Goal: Task Accomplishment & Management: Manage account settings

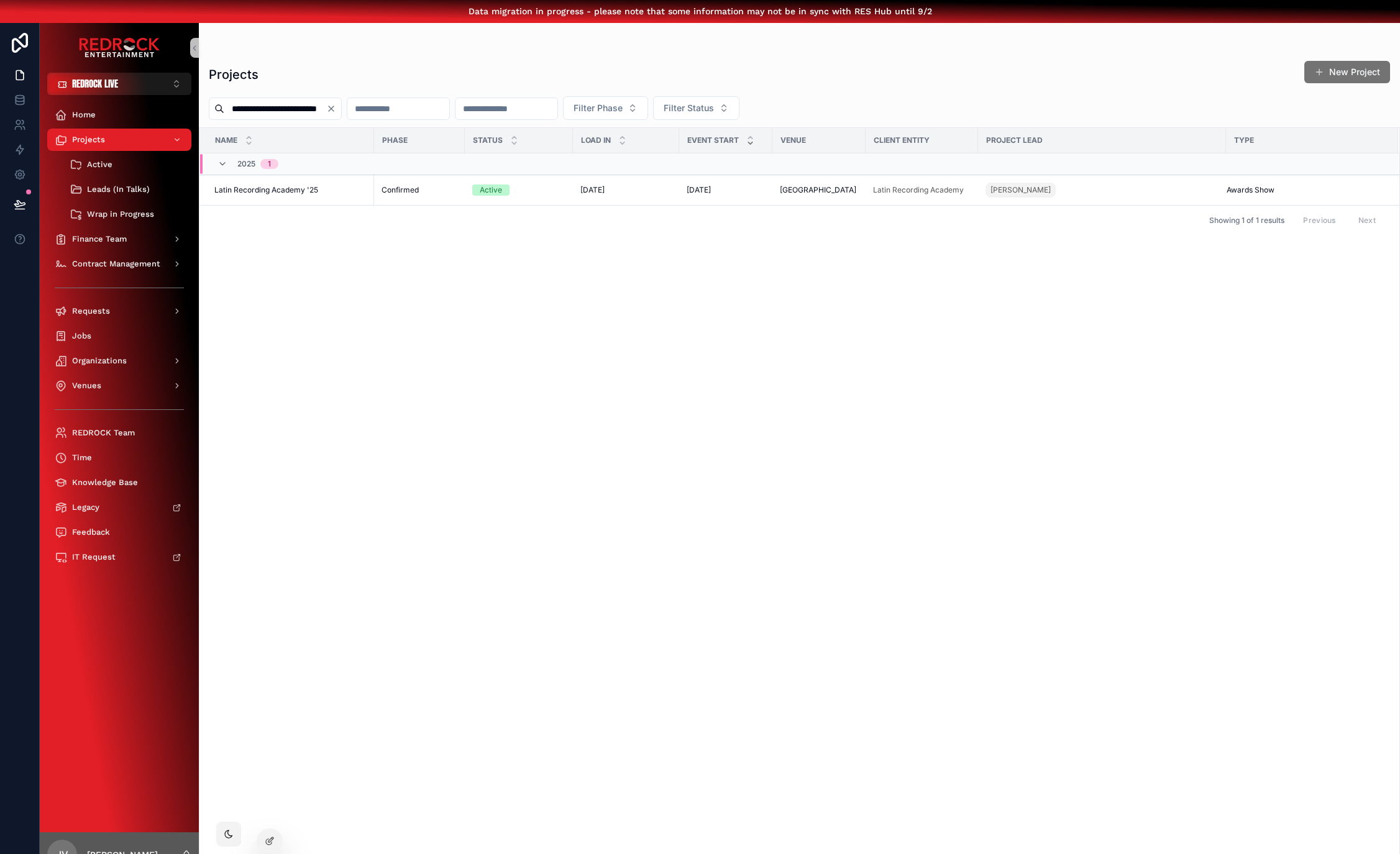
click at [336, 111] on icon "Clear" at bounding box center [331, 109] width 10 height 10
click at [385, 74] on div "Projects New Project" at bounding box center [800, 74] width 1182 height 28
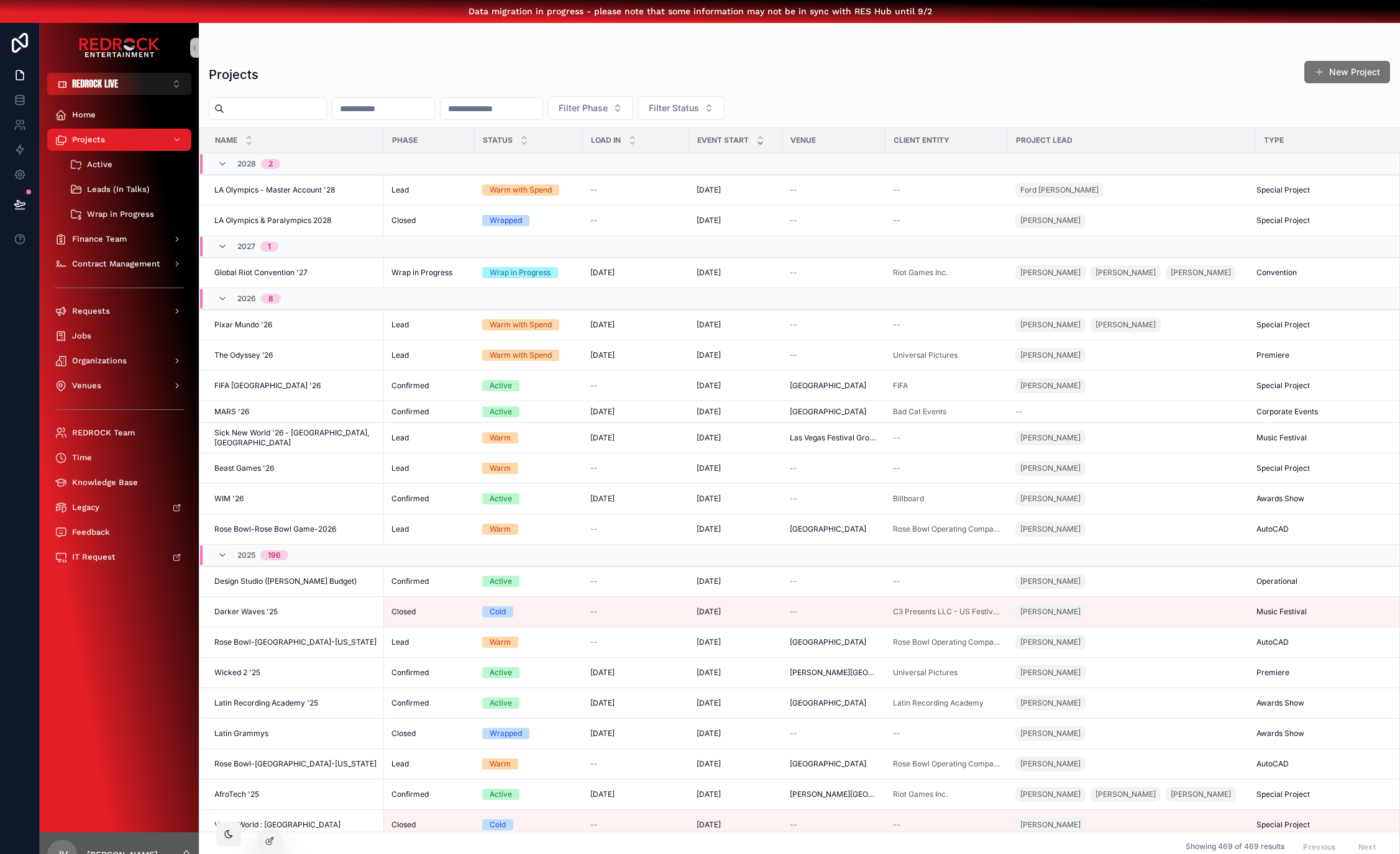
click at [151, 790] on div "Home Projects Active Leads (In Talks) Wrap in Progress Finance Team Contract Ma…" at bounding box center [120, 463] width 159 height 737
click at [272, 817] on icon at bounding box center [269, 815] width 10 height 10
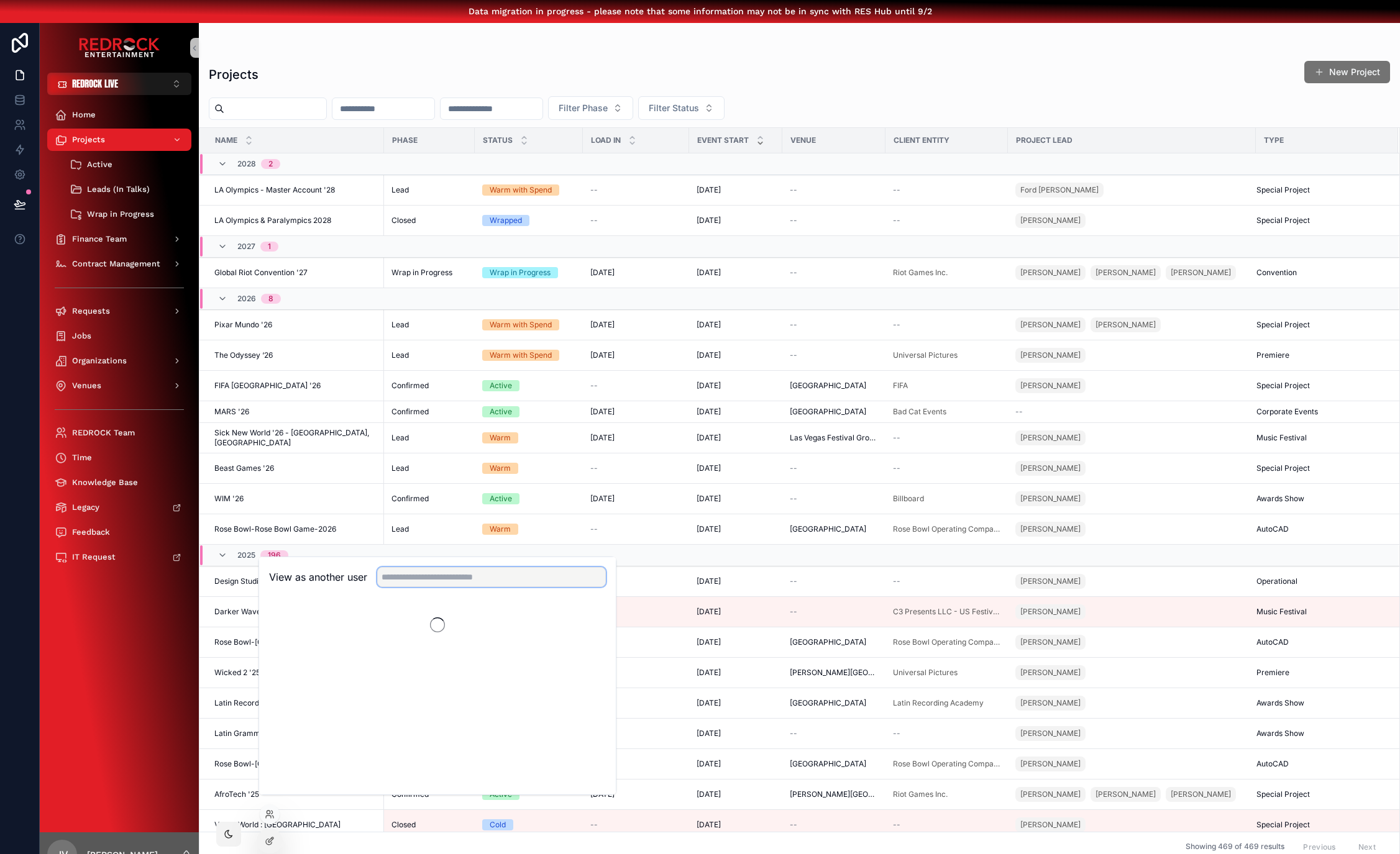
click at [521, 578] on input "text" at bounding box center [491, 577] width 228 height 20
type input "******"
click at [578, 628] on button "Select" at bounding box center [589, 623] width 33 height 18
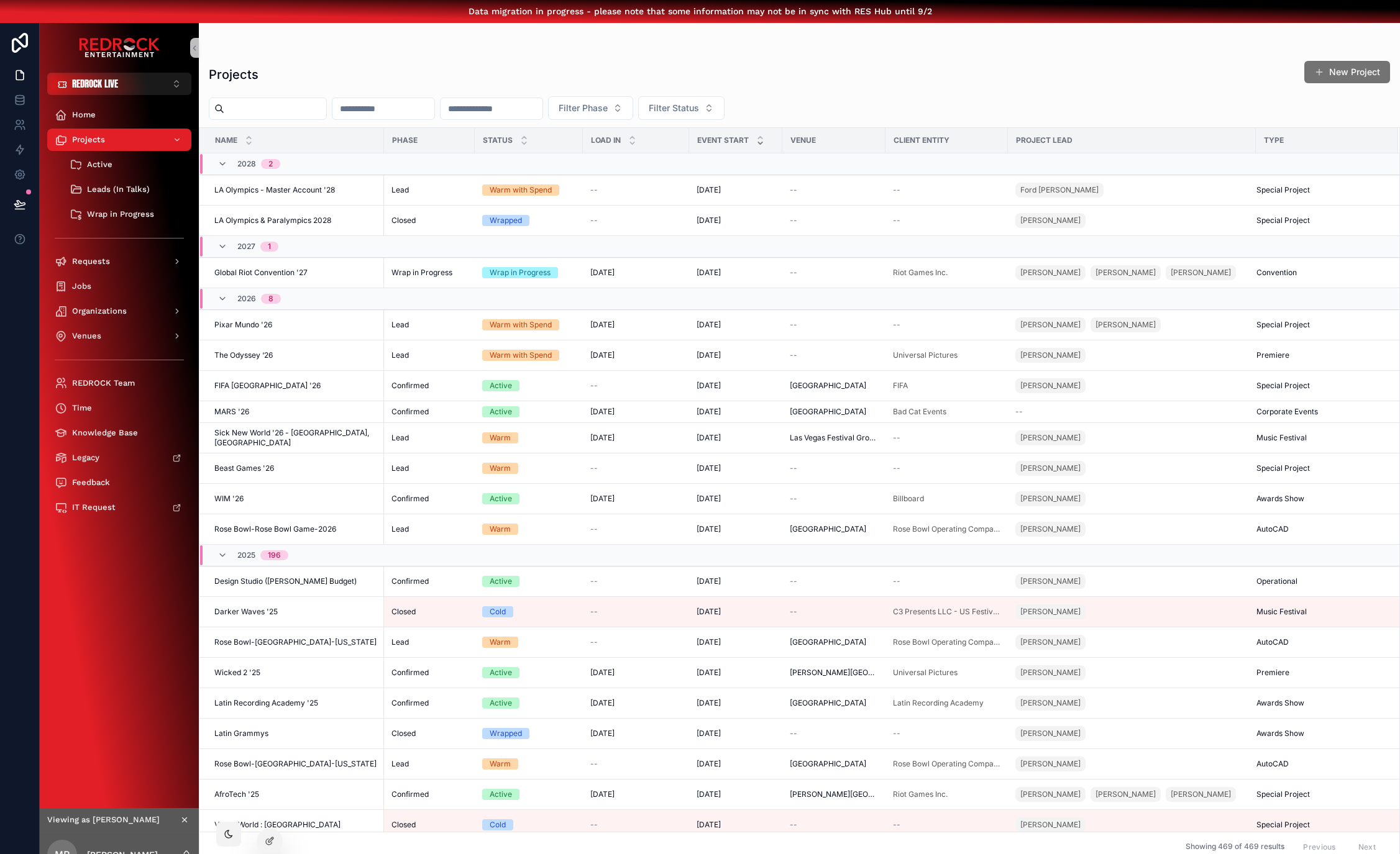
click at [182, 824] on icon "scrollable content" at bounding box center [184, 820] width 8 height 8
